Goal: Navigation & Orientation: Find specific page/section

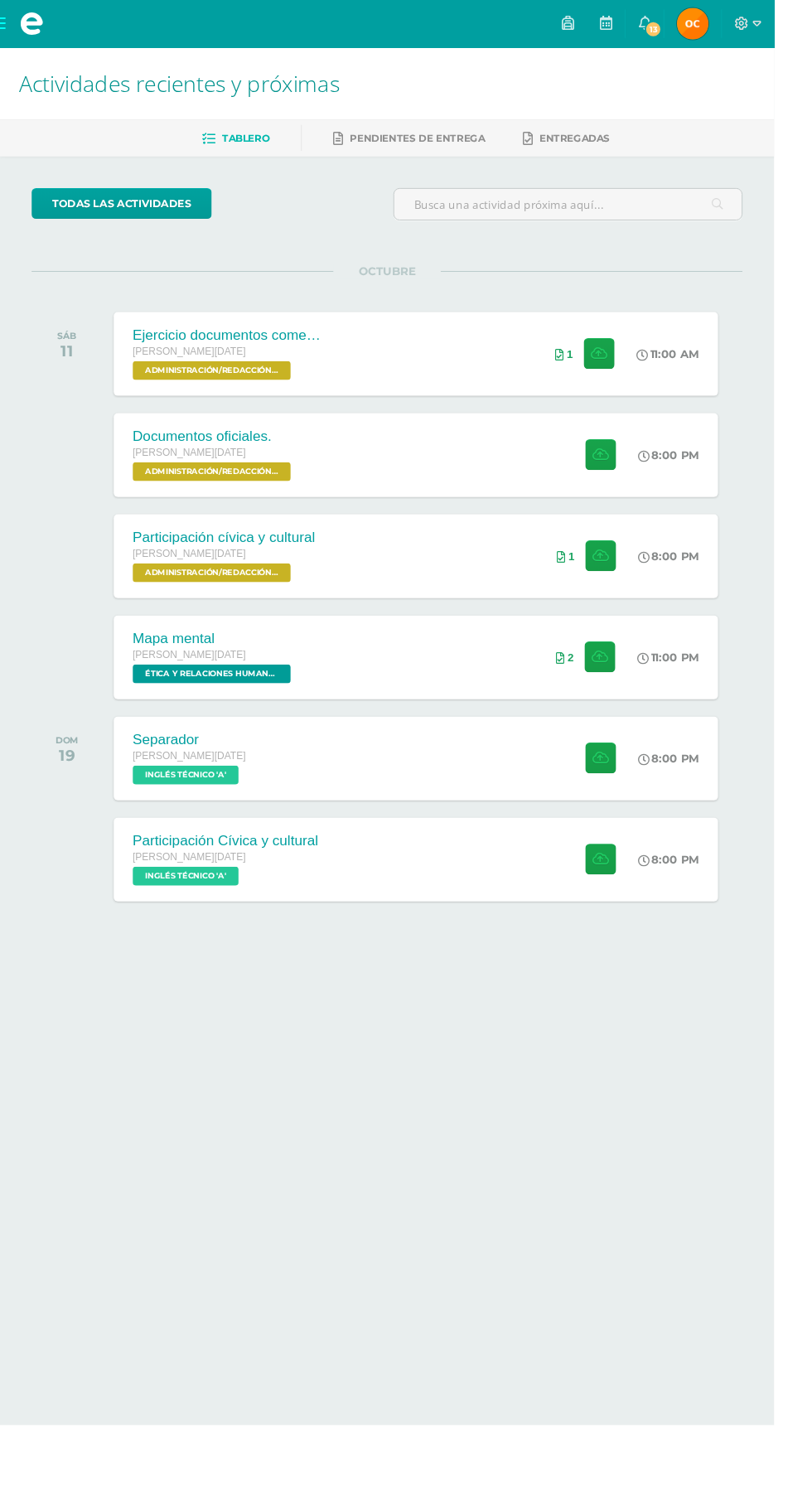
click at [395, 791] on div "Separador Quinto BACO Sábado INGLÉS TÉCNICO 'A' 8:00 PM Separador INGLÉS TÉCNICO" at bounding box center [436, 796] width 634 height 88
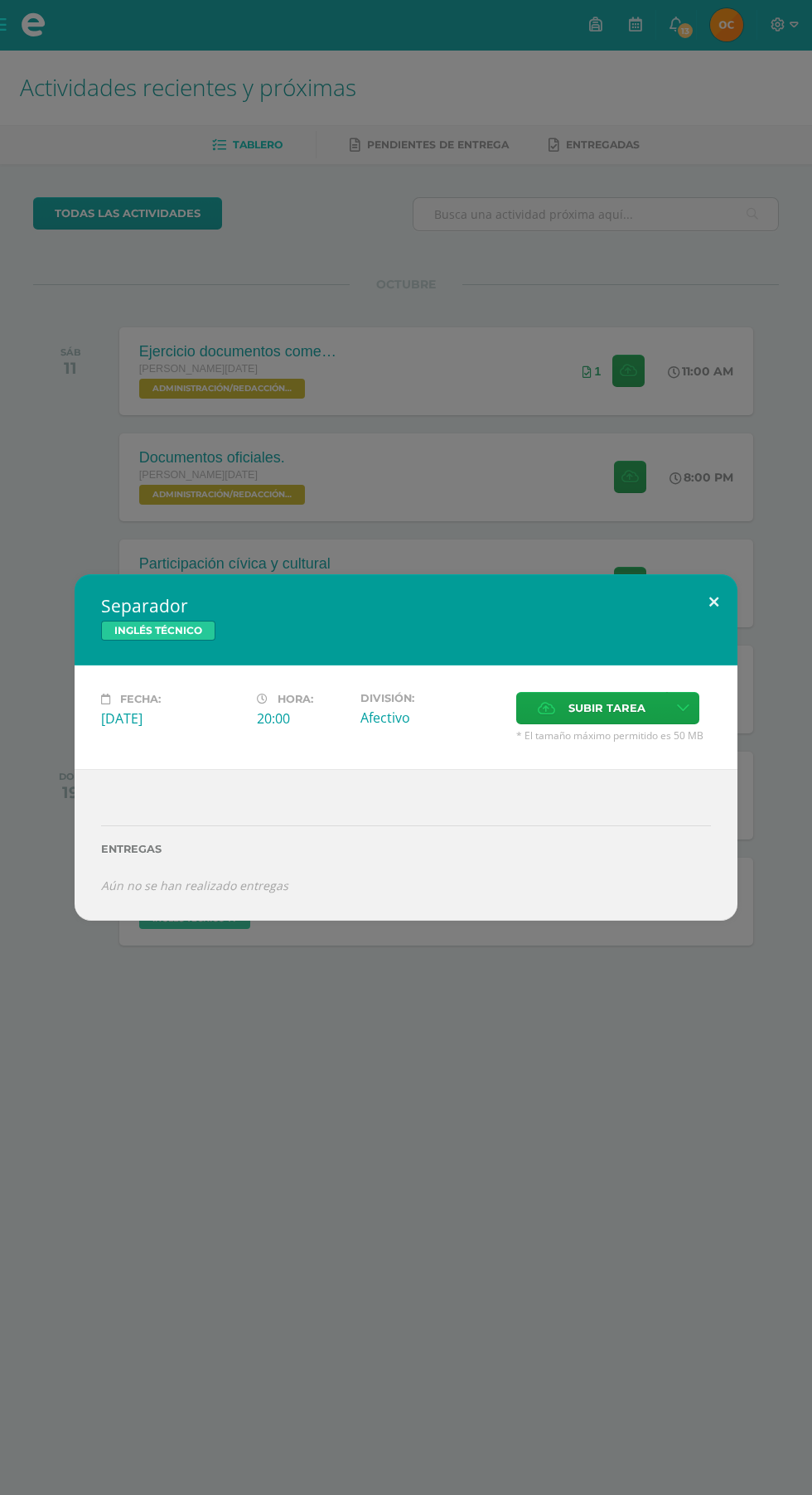
click at [714, 602] on button at bounding box center [713, 602] width 47 height 56
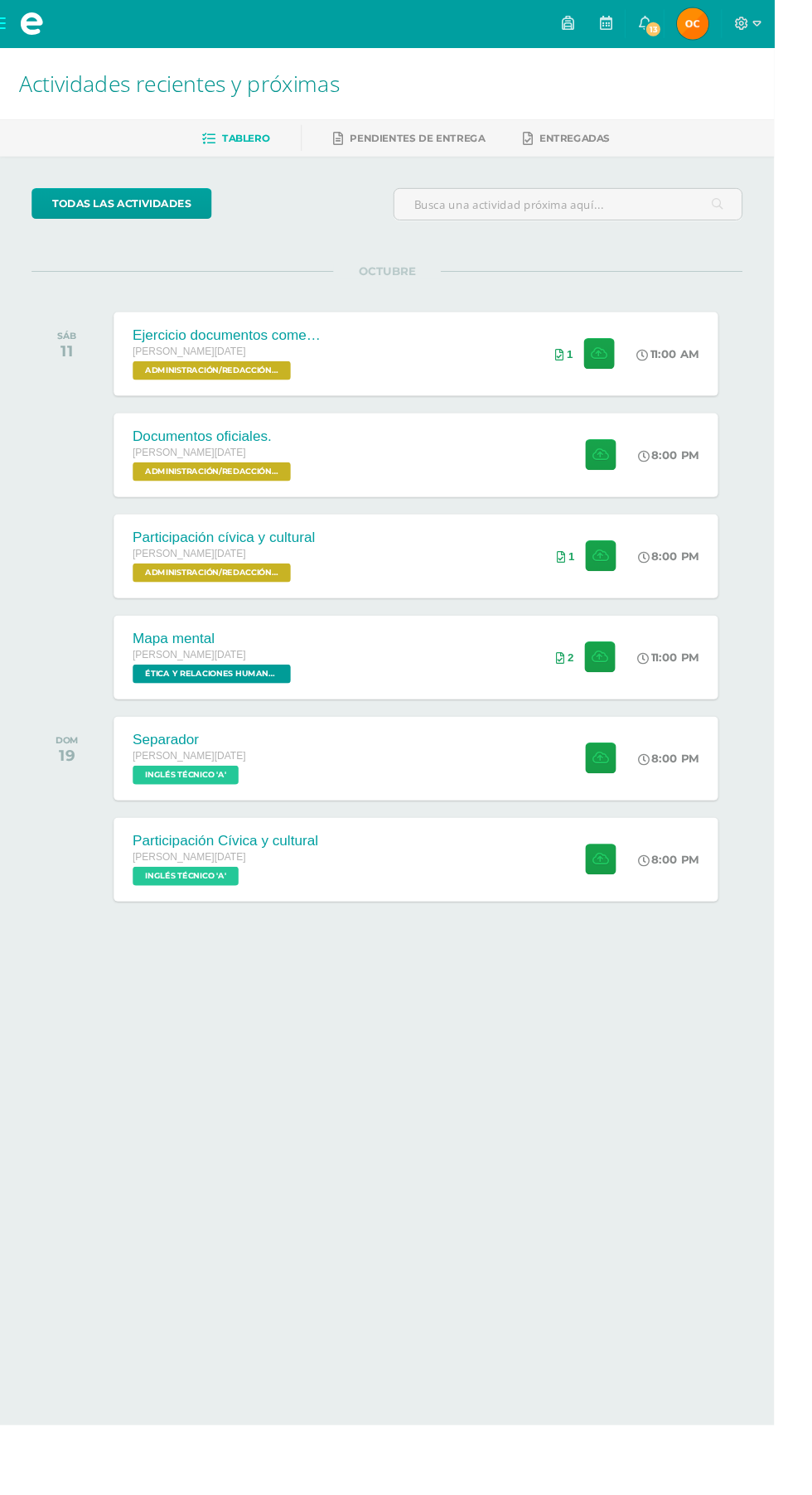
click at [242, 883] on div "Participación Cívica y cultural" at bounding box center [236, 881] width 195 height 17
click at [261, 490] on span "ADMINISTRACIÓN/REDACCIÓN Y CORRESPONDENCIA 'A'" at bounding box center [222, 495] width 166 height 20
click at [196, 387] on span "ADMINISTRACIÓN/REDACCIÓN Y CORRESPONDENCIA 'A'" at bounding box center [222, 389] width 166 height 20
